Goal: Transaction & Acquisition: Purchase product/service

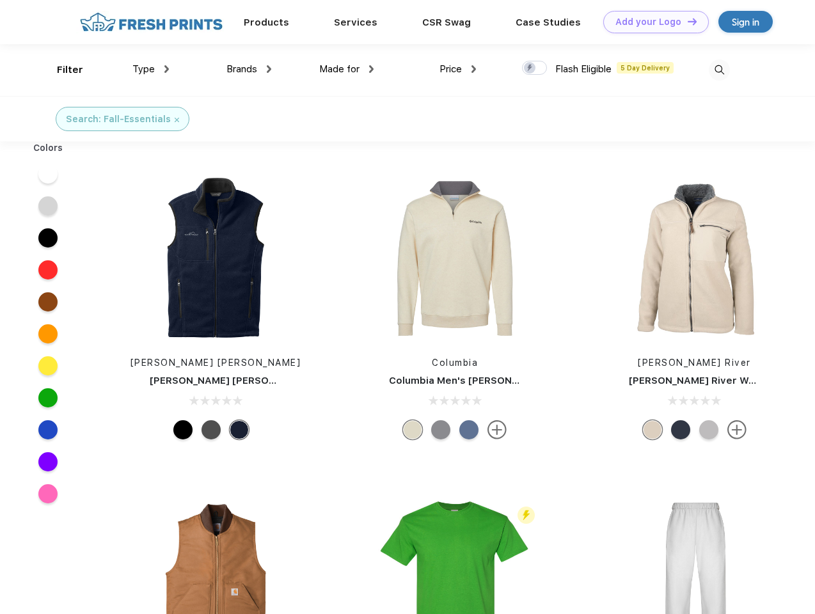
scroll to position [1, 0]
click at [651, 22] on link "Add your Logo Design Tool" at bounding box center [655, 22] width 105 height 22
click at [0, 0] on div "Design Tool" at bounding box center [0, 0] width 0 height 0
click at [686, 21] on link "Add your Logo Design Tool" at bounding box center [655, 22] width 105 height 22
click at [61, 70] on div "Filter" at bounding box center [70, 70] width 26 height 15
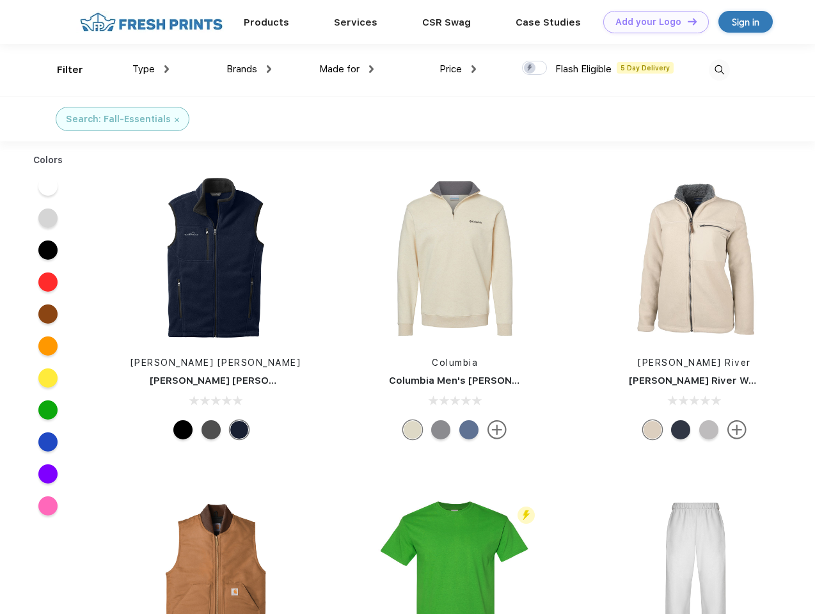
click at [151, 69] on span "Type" at bounding box center [143, 69] width 22 height 12
click at [249, 69] on span "Brands" at bounding box center [241, 69] width 31 height 12
click at [347, 69] on span "Made for" at bounding box center [339, 69] width 40 height 12
click at [458, 69] on span "Price" at bounding box center [450, 69] width 22 height 12
click at [534, 68] on div at bounding box center [534, 68] width 25 height 14
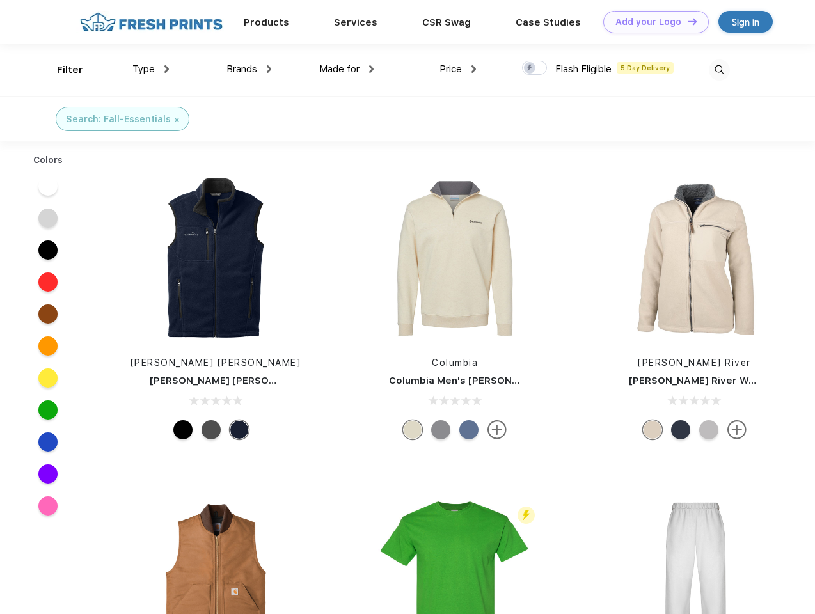
click at [530, 68] on input "checkbox" at bounding box center [526, 64] width 8 height 8
click at [719, 70] on img at bounding box center [718, 69] width 21 height 21
